Goal: Information Seeking & Learning: Learn about a topic

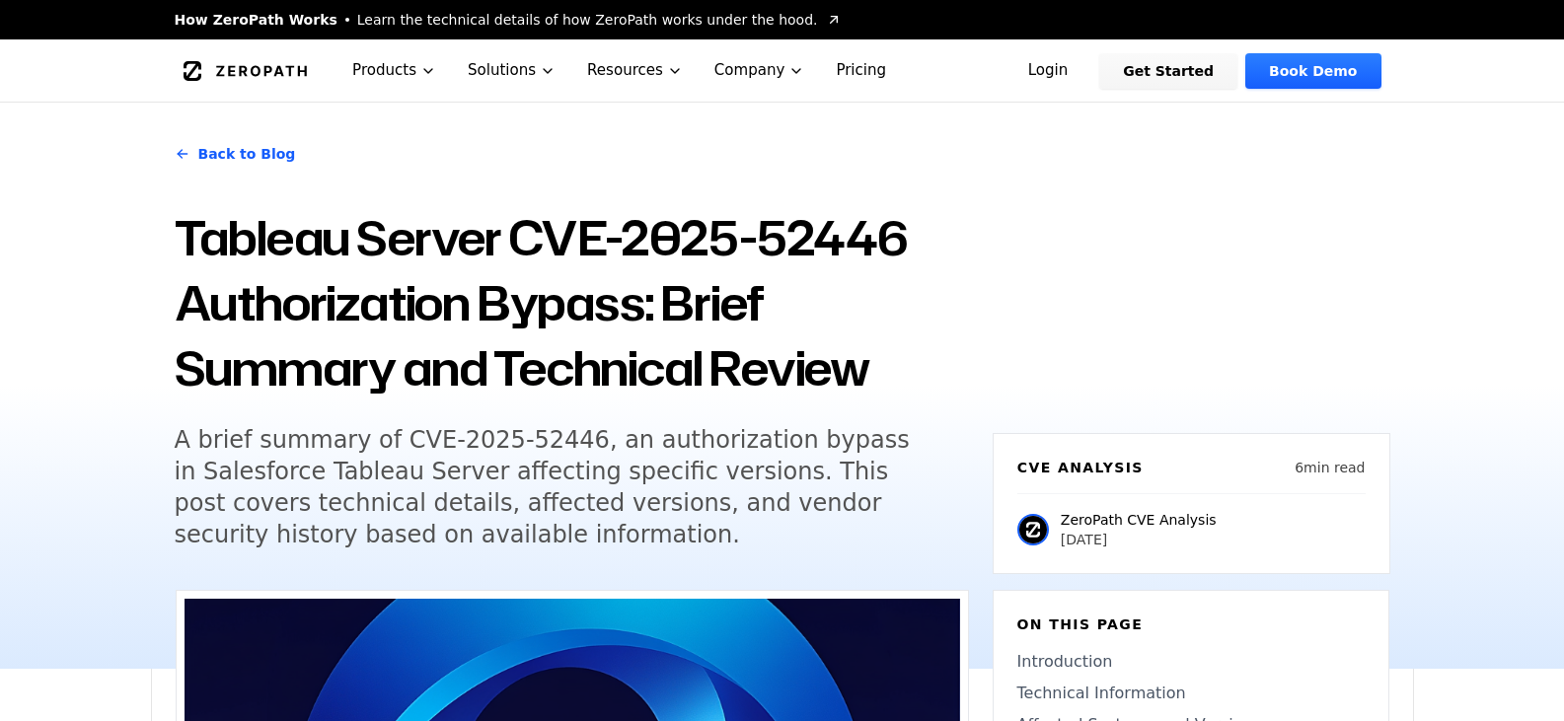
scroll to position [1375, 0]
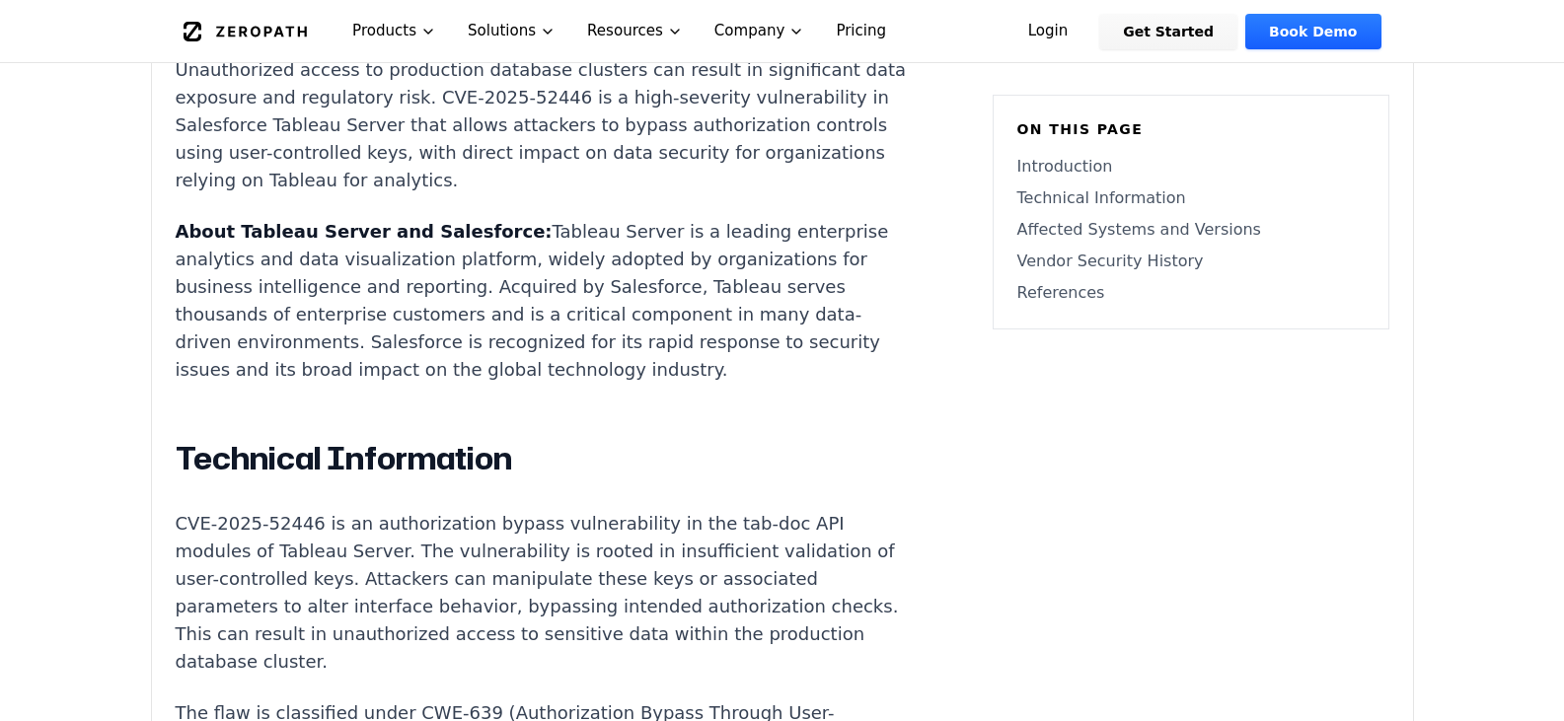
click at [1132, 491] on div "Experimental AI-Generated Content This CVE analysis is an experimental publicat…" at bounding box center [782, 583] width 1261 height 2736
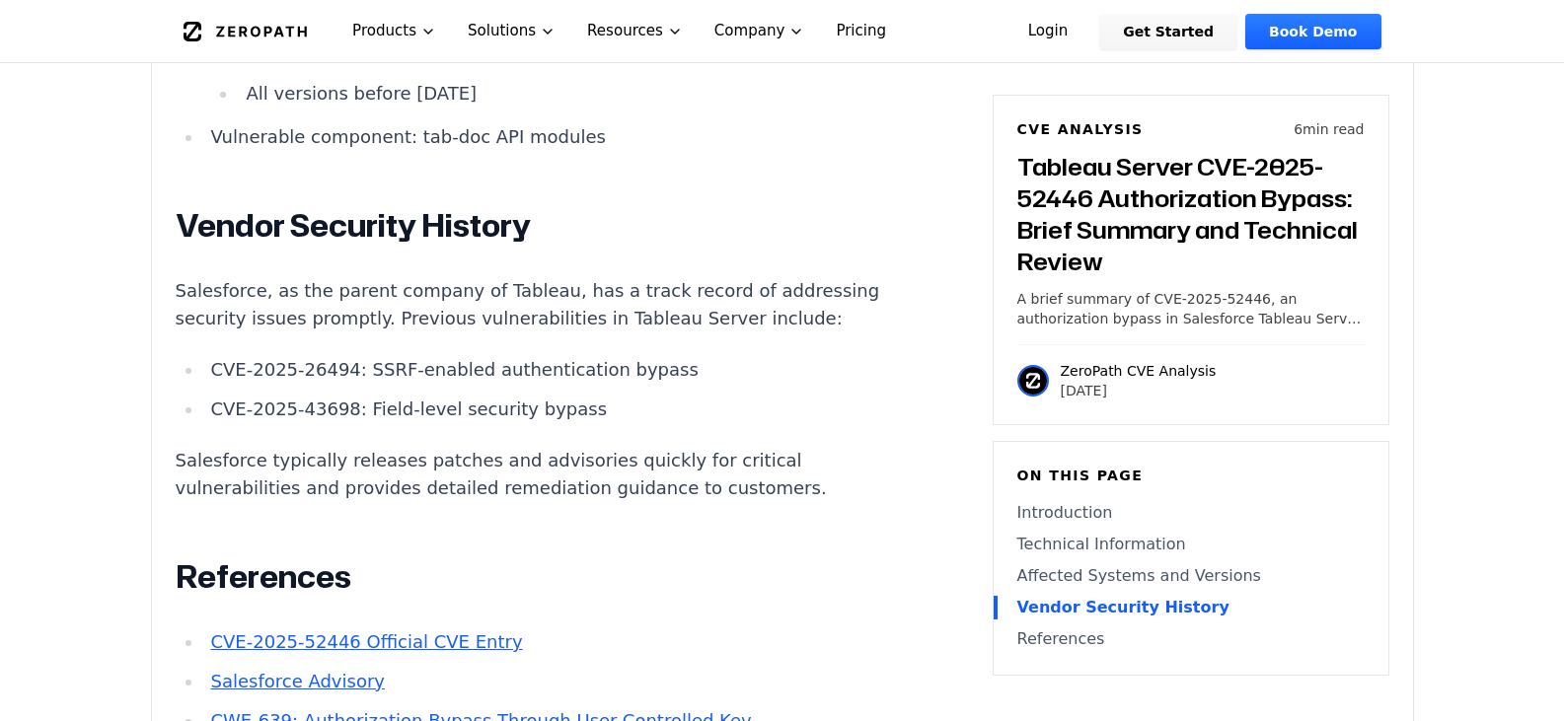
scroll to position [2263, 0]
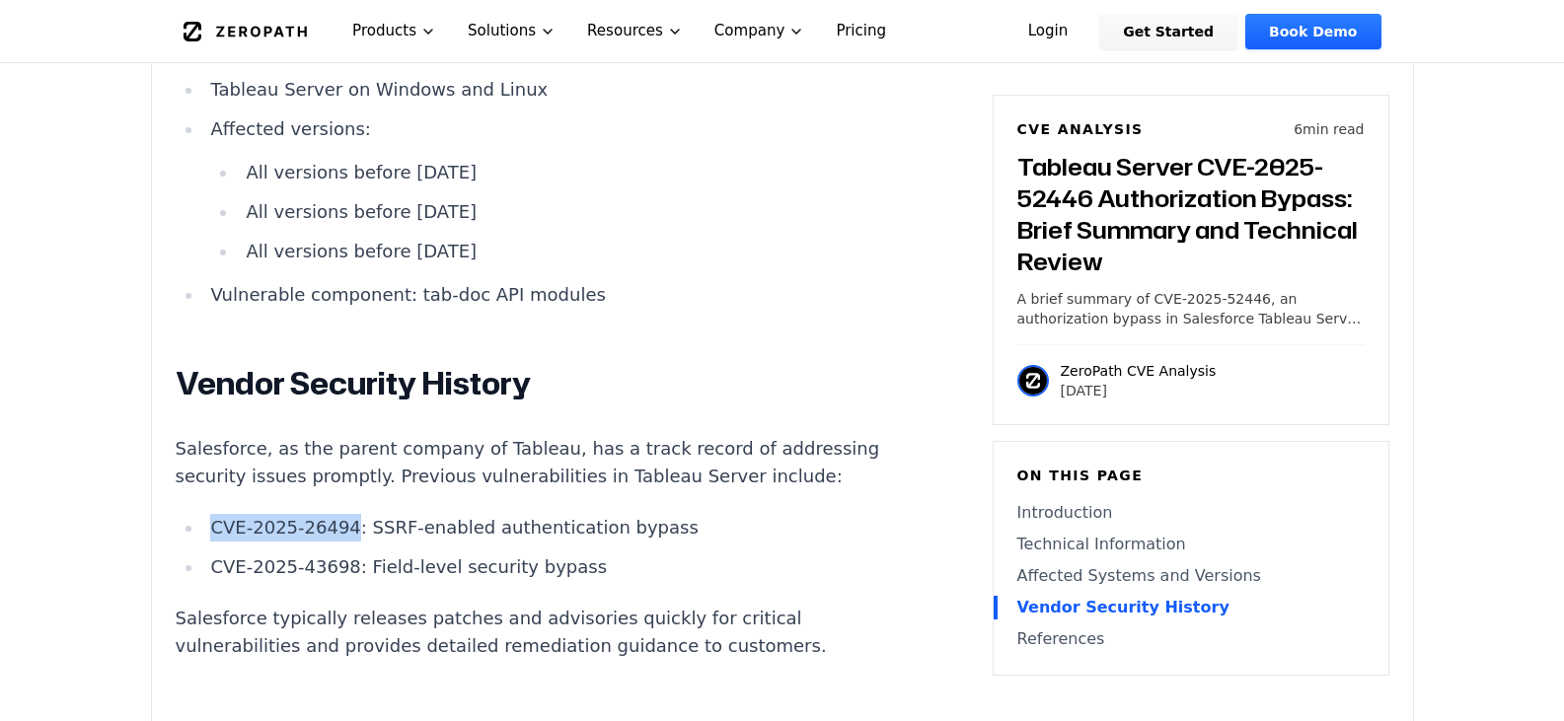
drag, startPoint x: 339, startPoint y: 508, endPoint x: 213, endPoint y: 508, distance: 126.3
click at [213, 514] on li "CVE-2025-26494: SSRF-enabled authentication bypass" at bounding box center [556, 528] width 706 height 28
click at [461, 514] on li "CVE-2025-26494: SSRF-enabled authentication bypass" at bounding box center [556, 528] width 706 height 28
drag, startPoint x: 338, startPoint y: 504, endPoint x: 208, endPoint y: 506, distance: 130.2
click at [208, 514] on li "CVE-2025-26494: SSRF-enabled authentication bypass" at bounding box center [556, 528] width 706 height 28
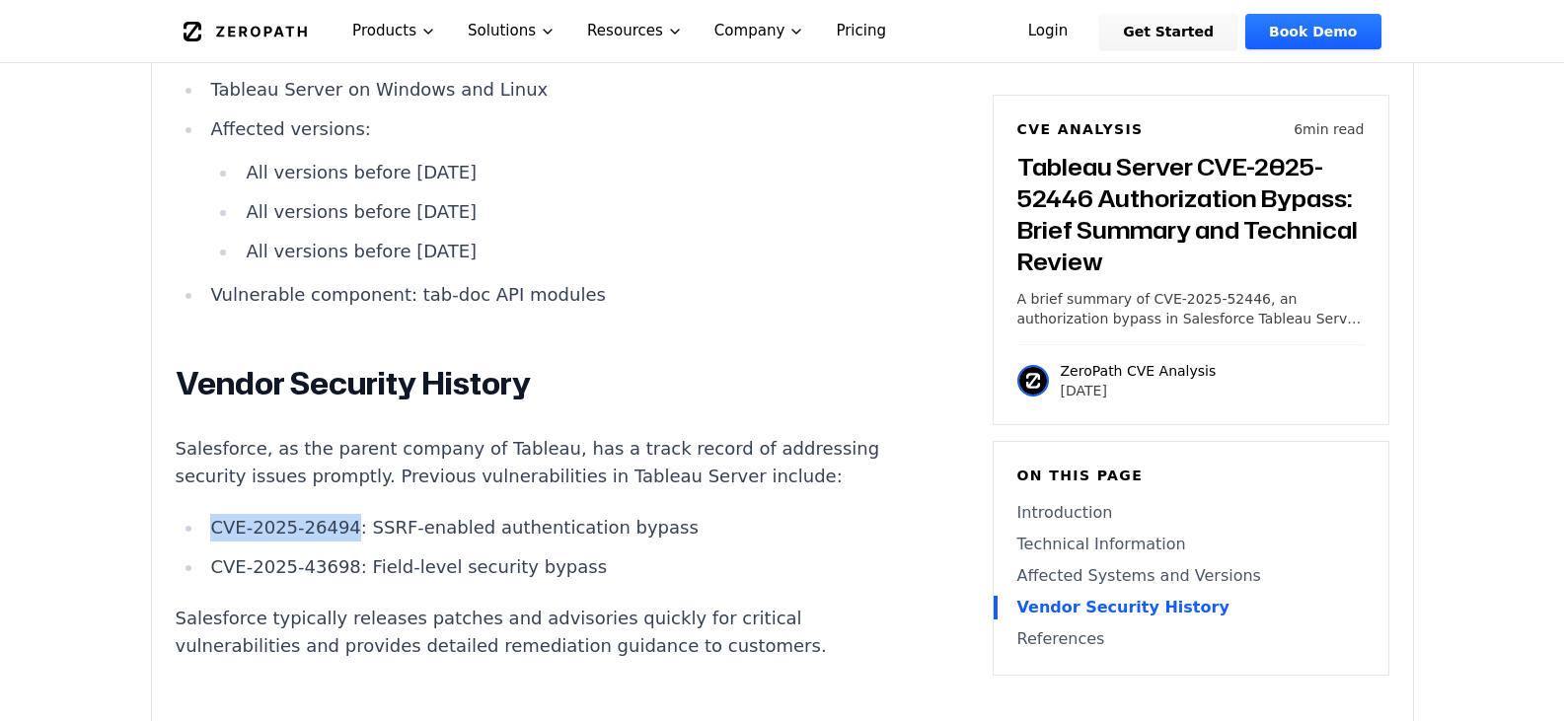
copy li "CVE-2025-26494"
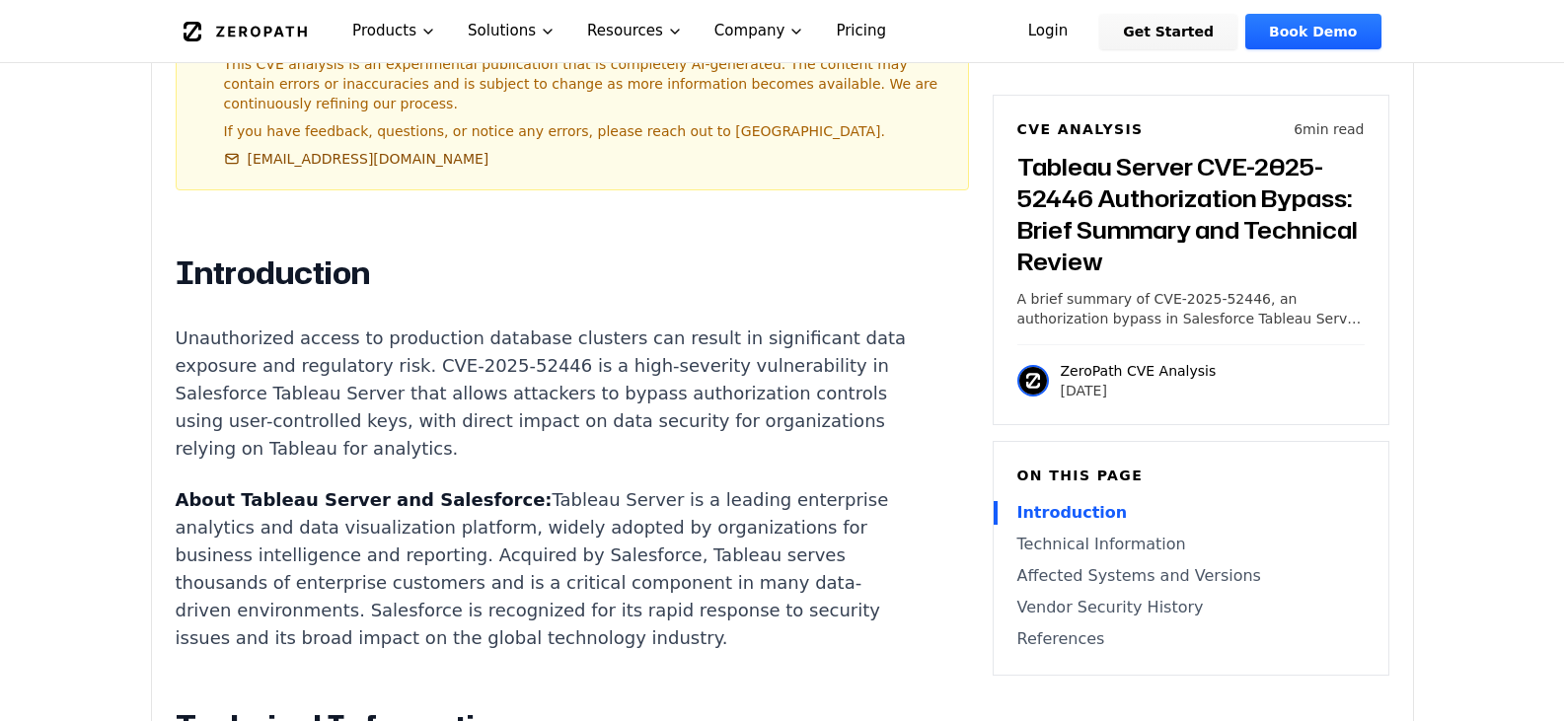
scroll to position [1474, 0]
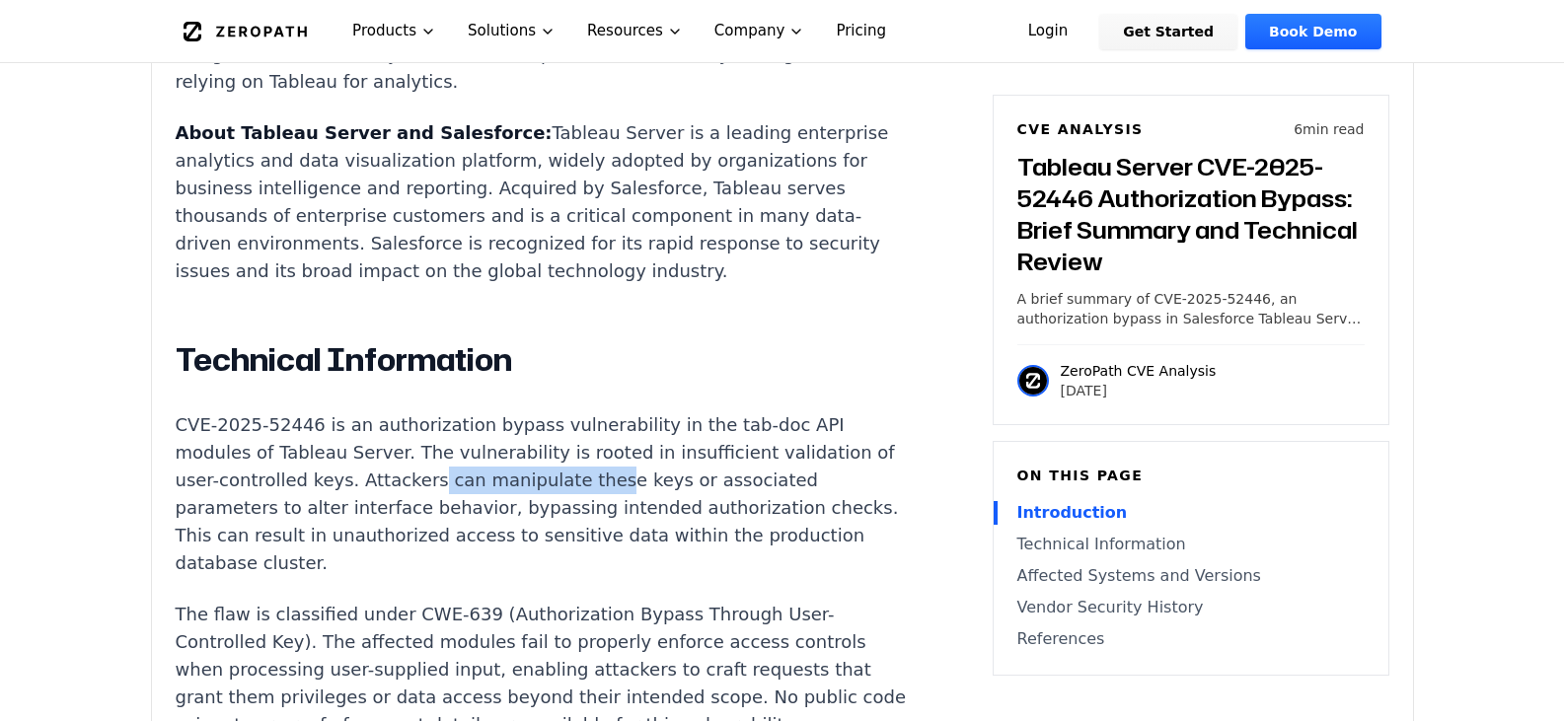
drag, startPoint x: 482, startPoint y: 470, endPoint x: 601, endPoint y: 471, distance: 118.4
click at [601, 471] on p "CVE-2025-52446 is an authorization bypass vulnerability in the tab-doc API modu…" at bounding box center [543, 494] width 734 height 166
click at [746, 455] on p "CVE-2025-52446 is an authorization bypass vulnerability in the tab-doc API modu…" at bounding box center [543, 494] width 734 height 166
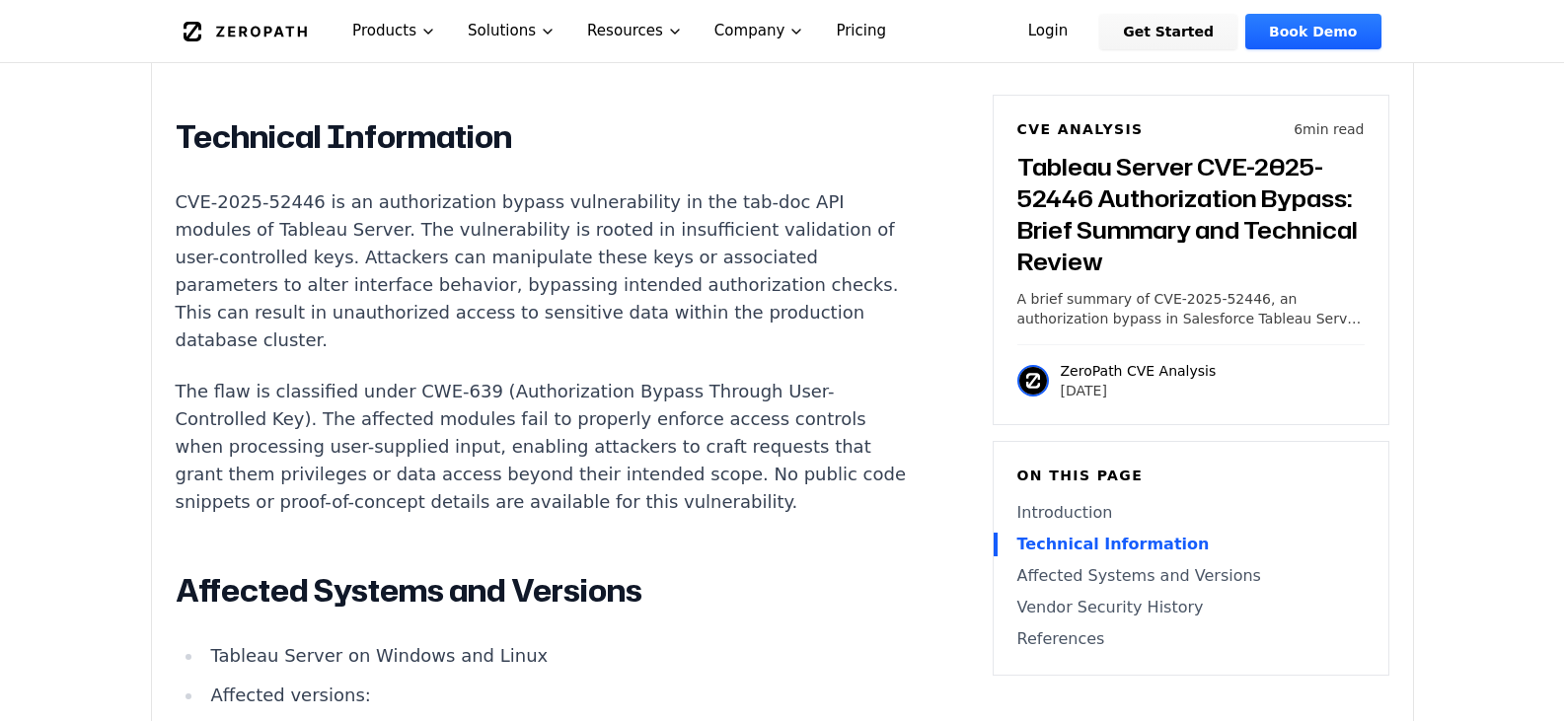
scroll to position [1671, 0]
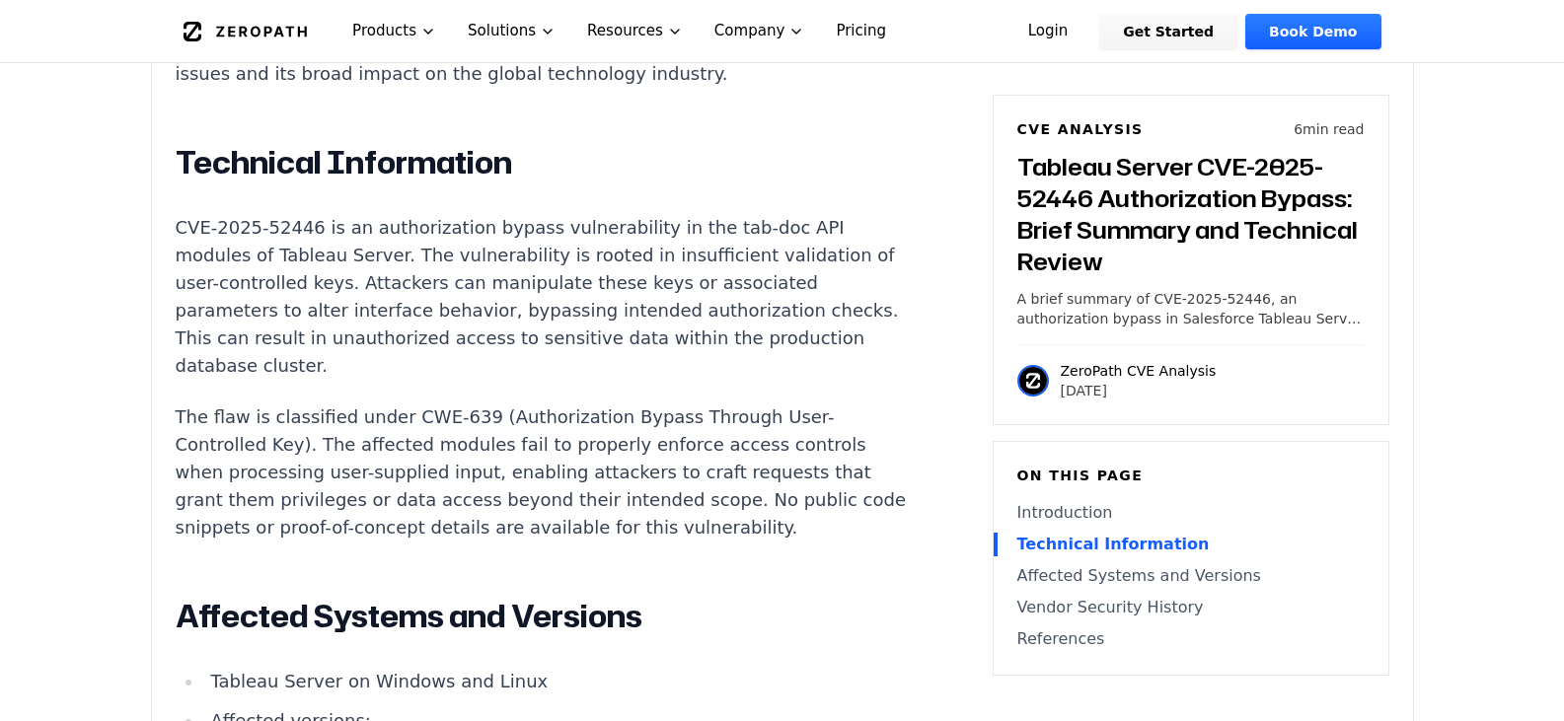
click at [750, 371] on div "Introduction Unauthorized access to production database clusters can result in …" at bounding box center [543, 626] width 734 height 1874
click at [1326, 412] on div "CVE Analysis 6 min read Tableau Server CVE-2025-52446 Authorization Bypass: Bri…" at bounding box center [1190, 260] width 397 height 330
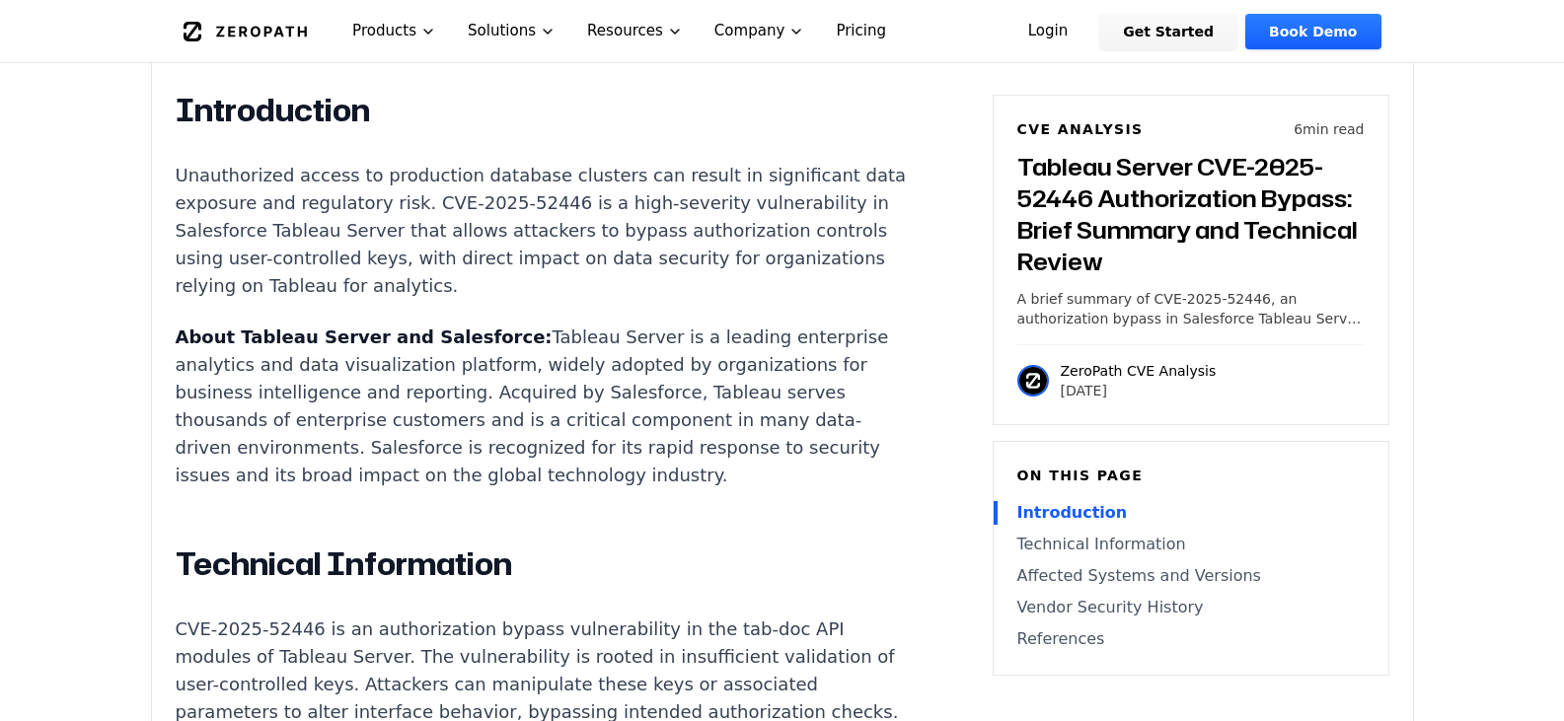
scroll to position [1283, 0]
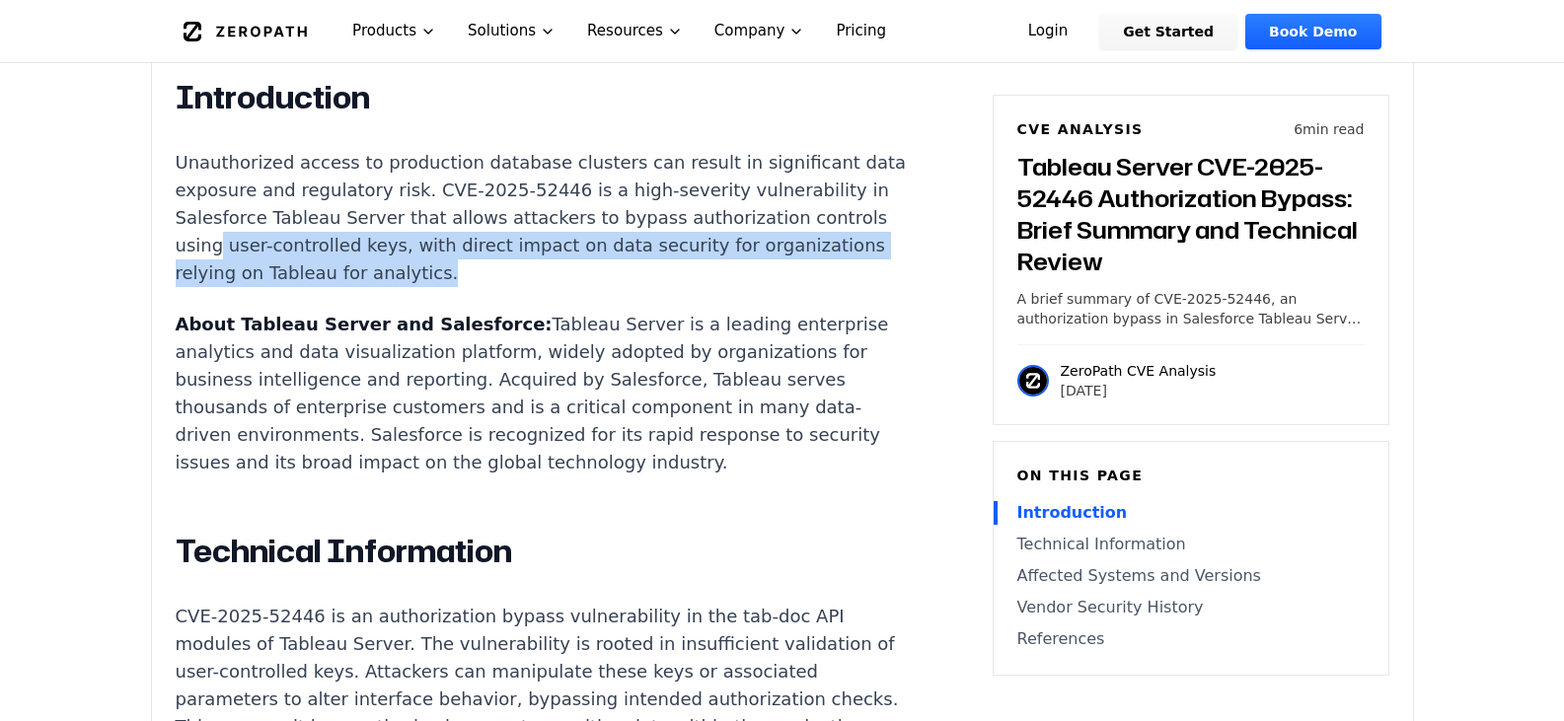
drag, startPoint x: 391, startPoint y: 223, endPoint x: 648, endPoint y: 246, distance: 258.5
click at [648, 246] on p "Unauthorized access to production database clusters can result in significant d…" at bounding box center [543, 218] width 734 height 138
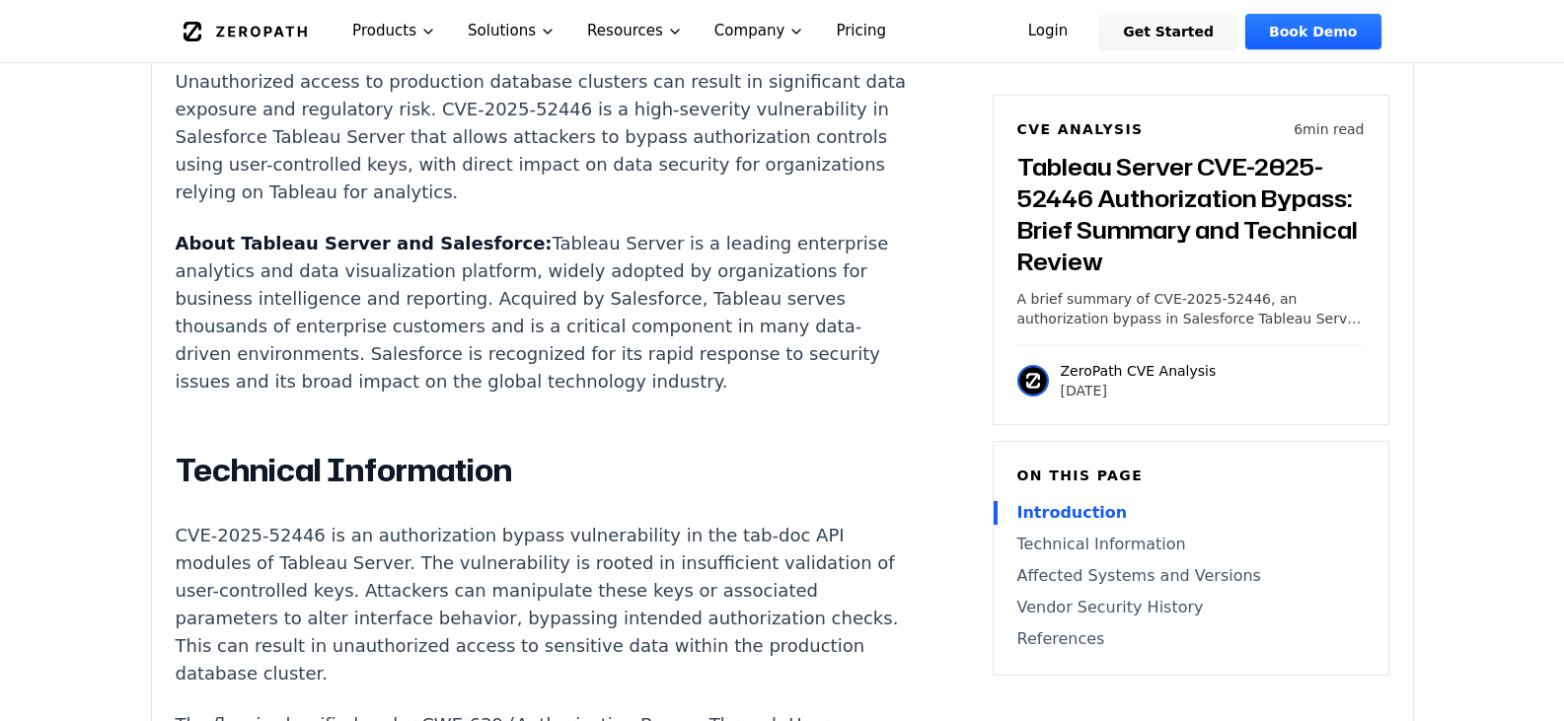
scroll to position [1677, 0]
